Goal: Task Accomplishment & Management: Complete application form

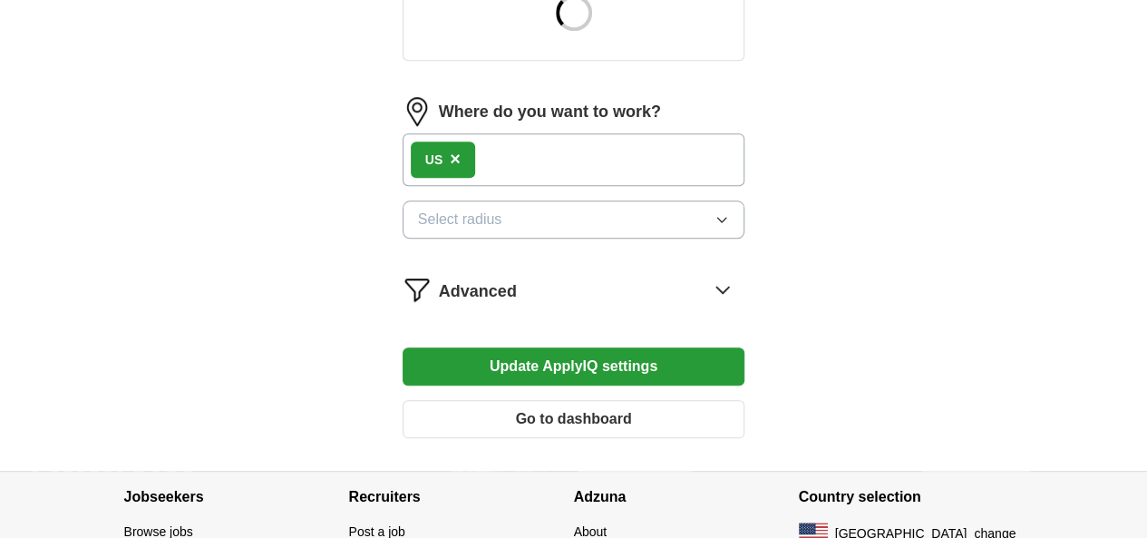
scroll to position [676, 0]
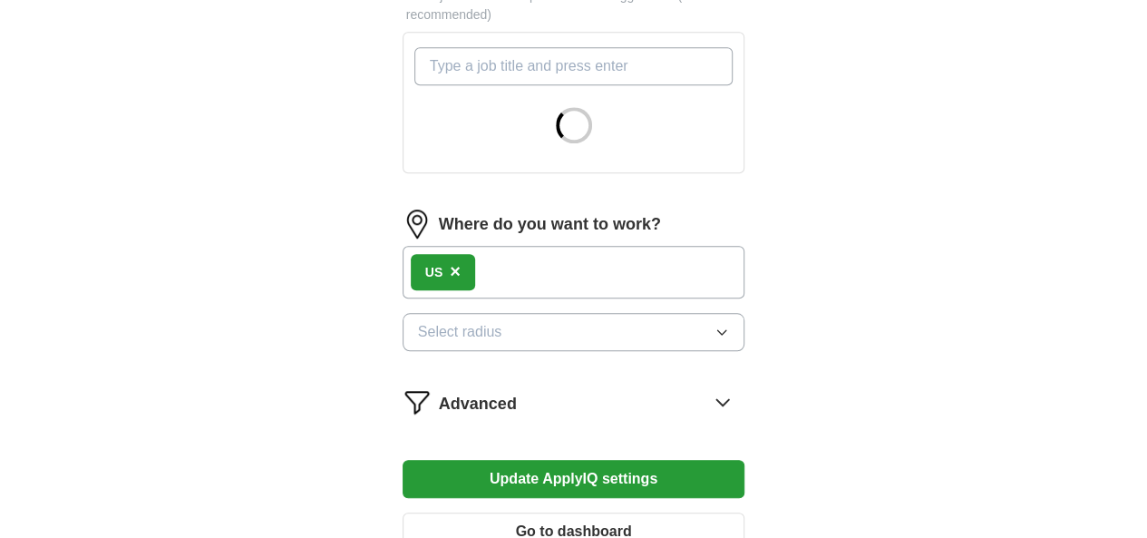
click at [745, 358] on form "Select a resume [PERSON_NAME] Resume.pdf [DATE] 14:25 Upload a different resume…" at bounding box center [574, 79] width 343 height 972
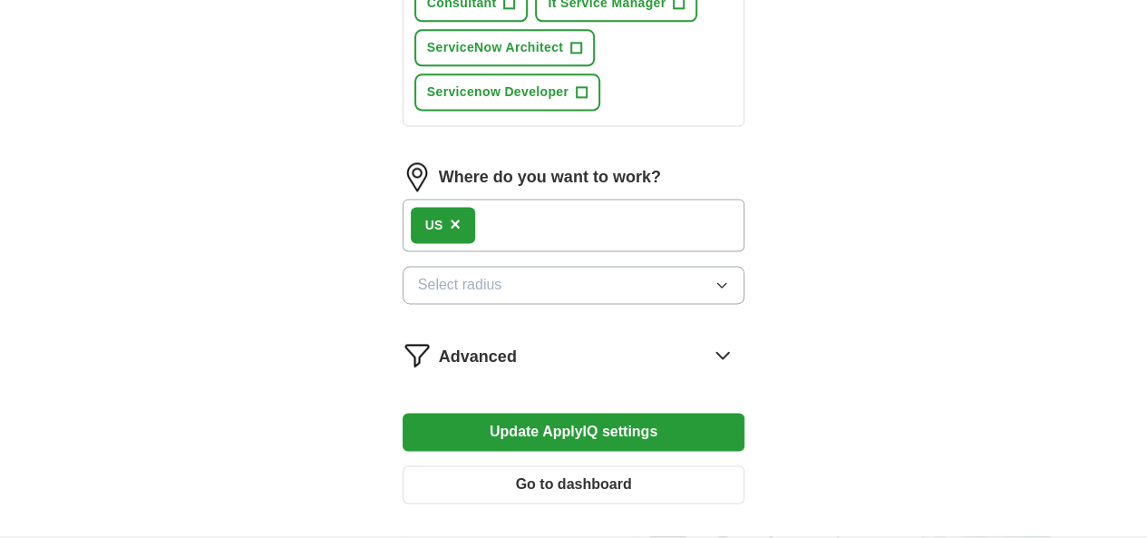
scroll to position [1130, 0]
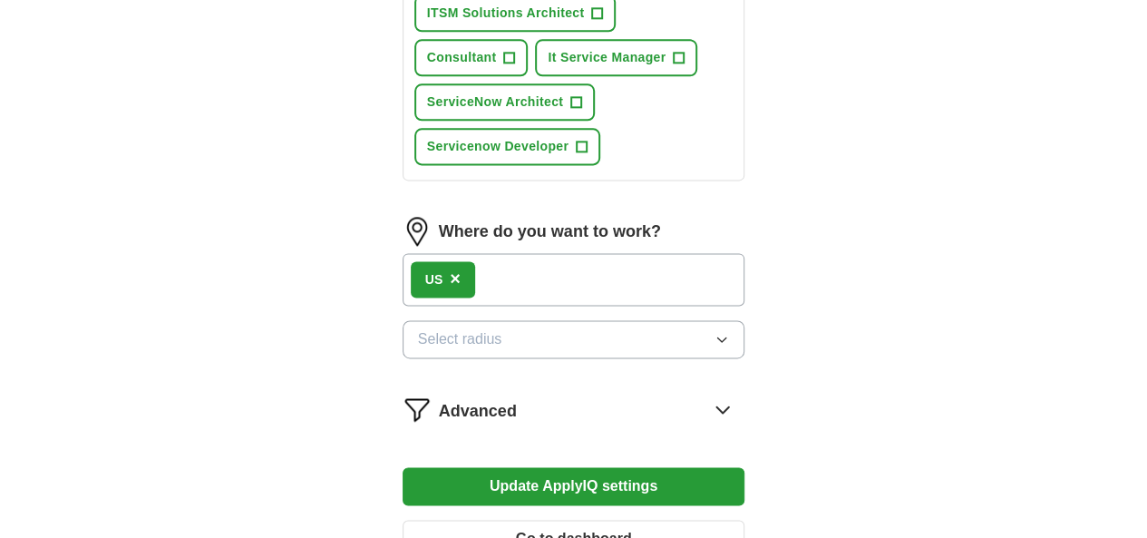
click at [729, 406] on icon at bounding box center [723, 409] width 12 height 6
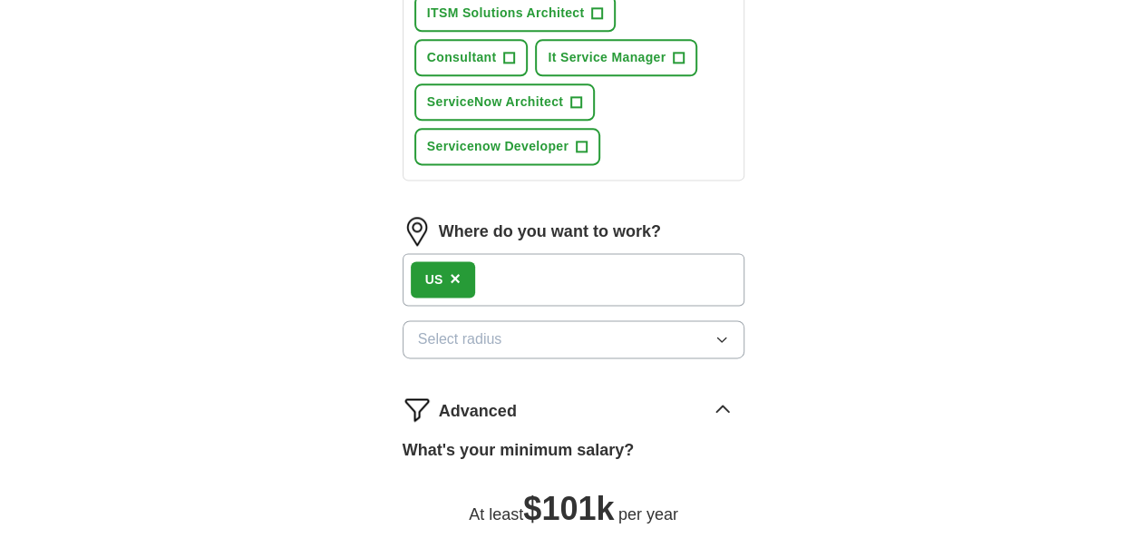
scroll to position [1039, 0]
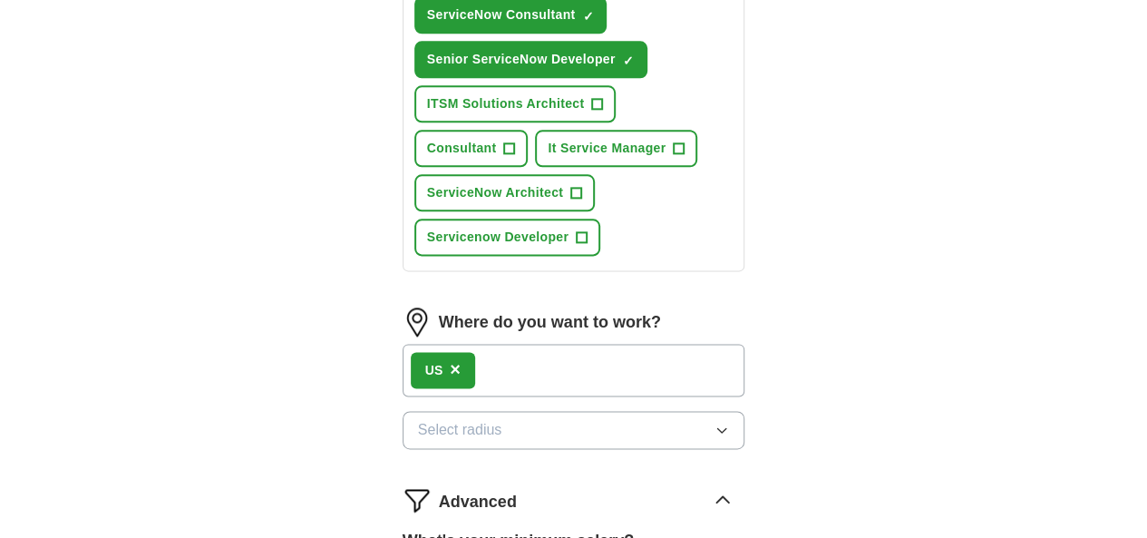
click at [498, 411] on button "Select radius" at bounding box center [574, 430] width 343 height 38
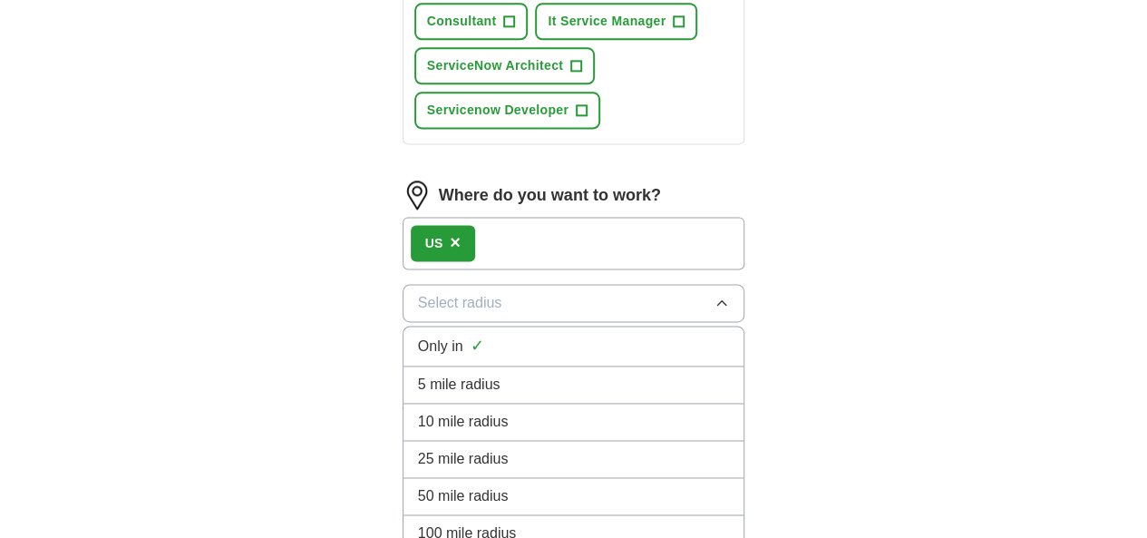
scroll to position [1130, 0]
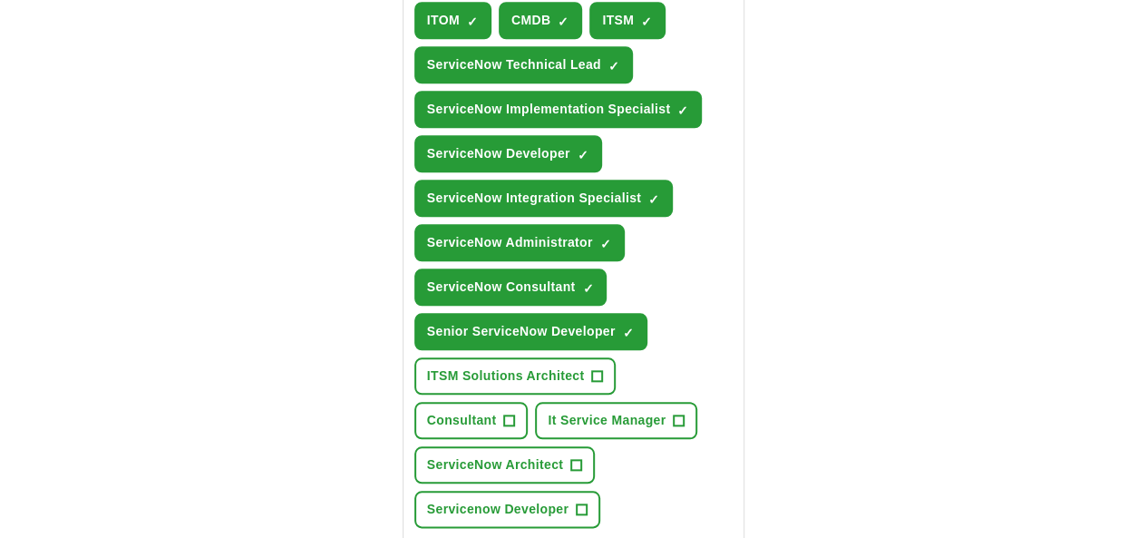
scroll to position [1039, 0]
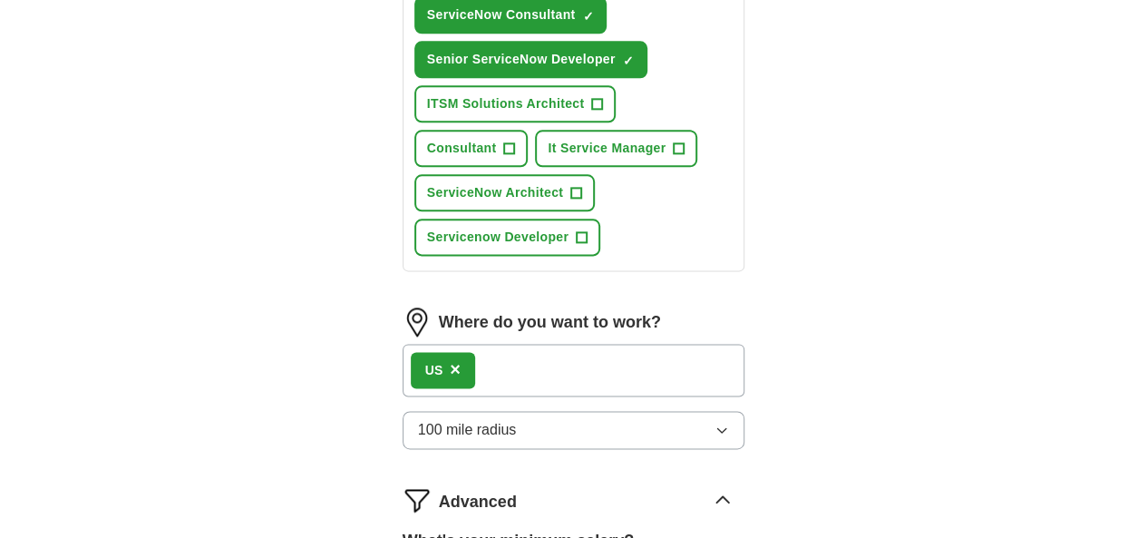
click at [501, 344] on div "US ×" at bounding box center [574, 370] width 343 height 53
drag, startPoint x: 540, startPoint y: 289, endPoint x: 472, endPoint y: 287, distance: 68.0
click at [527, 344] on div "US ×" at bounding box center [574, 370] width 343 height 53
click at [472, 344] on div "US ×" at bounding box center [574, 370] width 343 height 53
click at [443, 344] on div "US ×" at bounding box center [574, 370] width 343 height 53
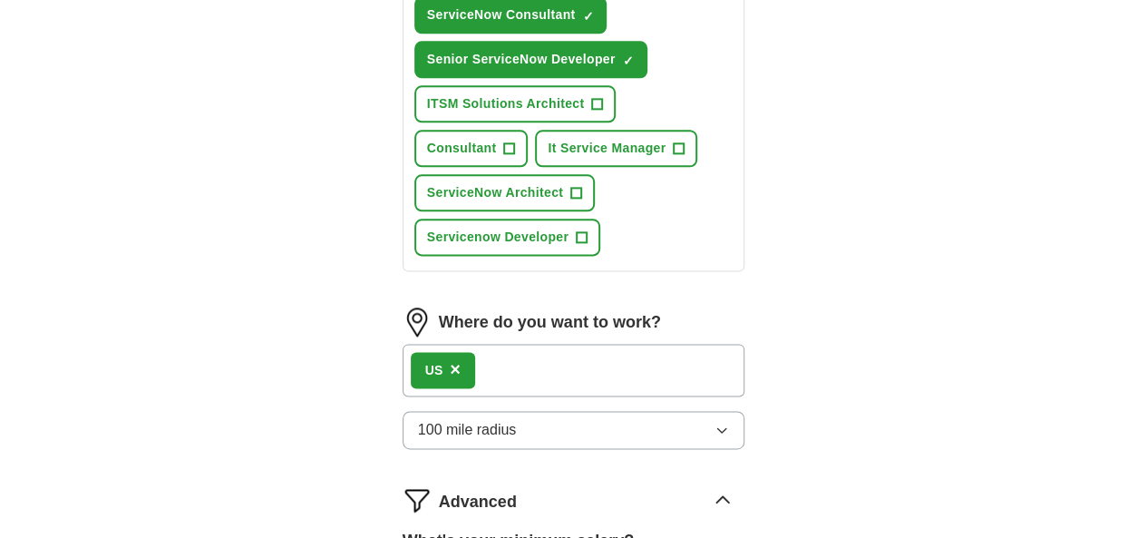
click at [450, 359] on span "×" at bounding box center [455, 369] width 11 height 20
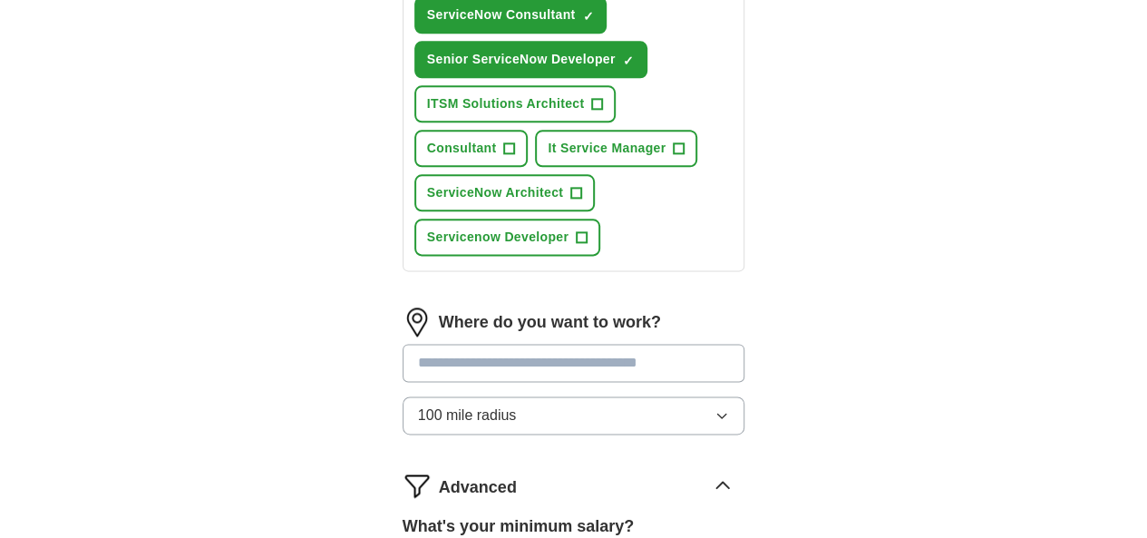
click at [433, 344] on input at bounding box center [574, 363] width 343 height 38
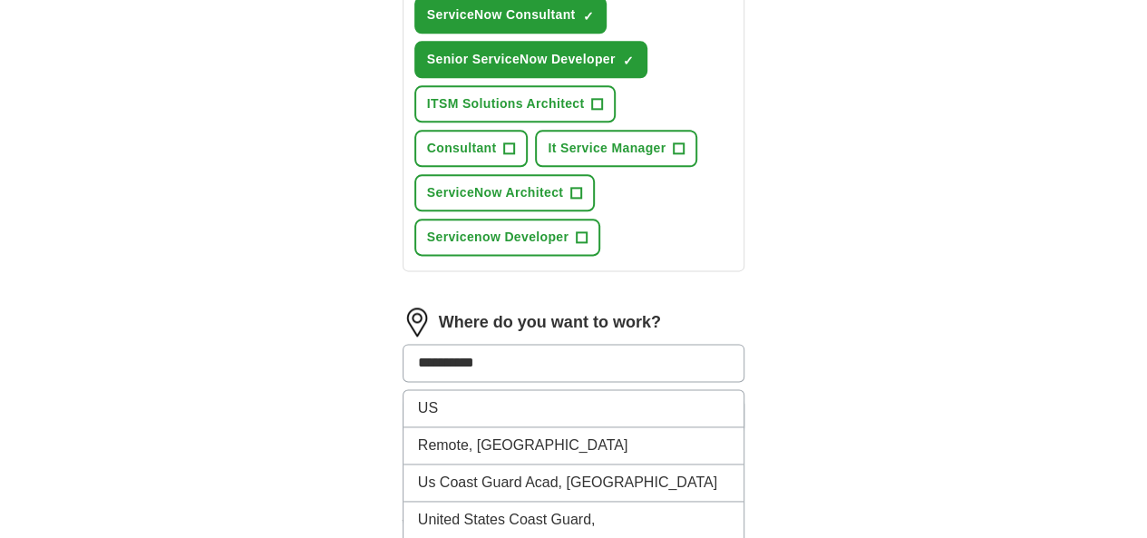
type input "**********"
